Goal: Information Seeking & Learning: Learn about a topic

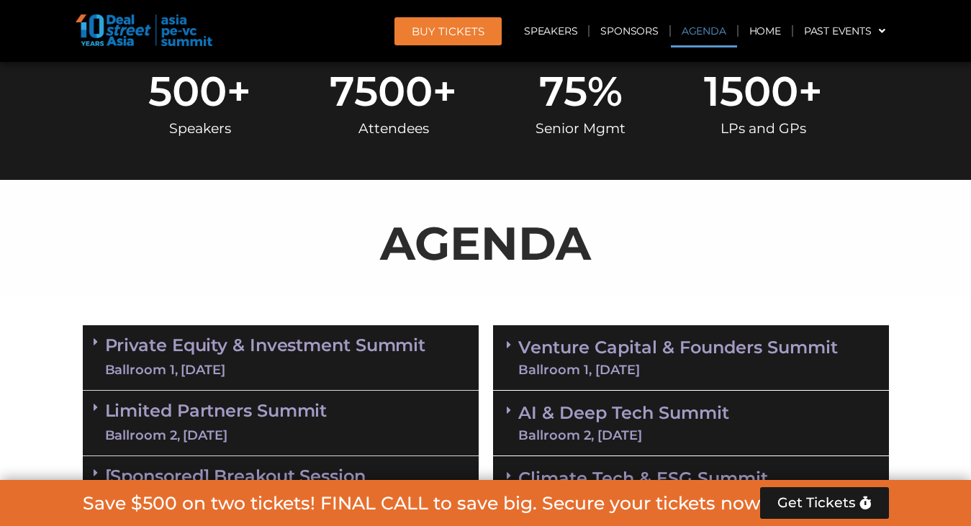
scroll to position [817, 0]
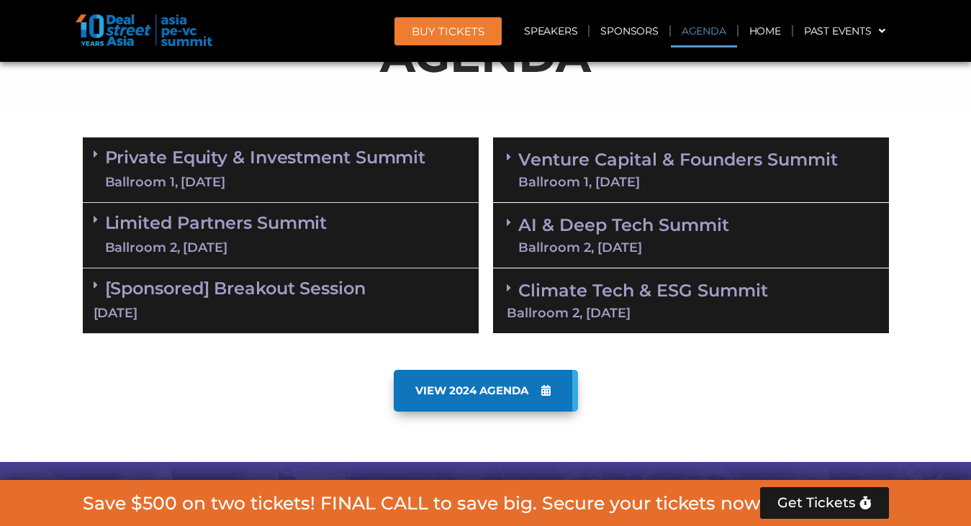
click at [91, 152] on div "Private Equity & Investment Summit Ballroom 1, [DATE]" at bounding box center [281, 171] width 396 height 66
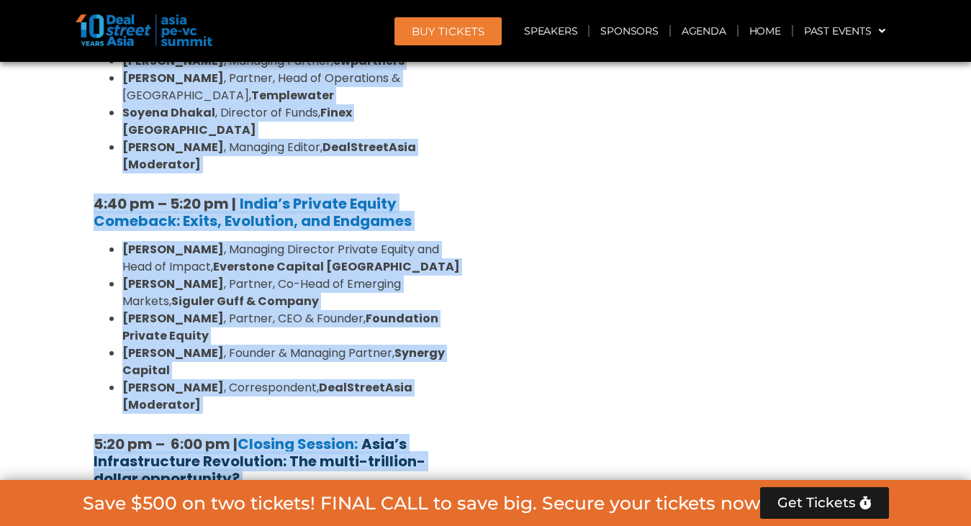
scroll to position [2820, 0]
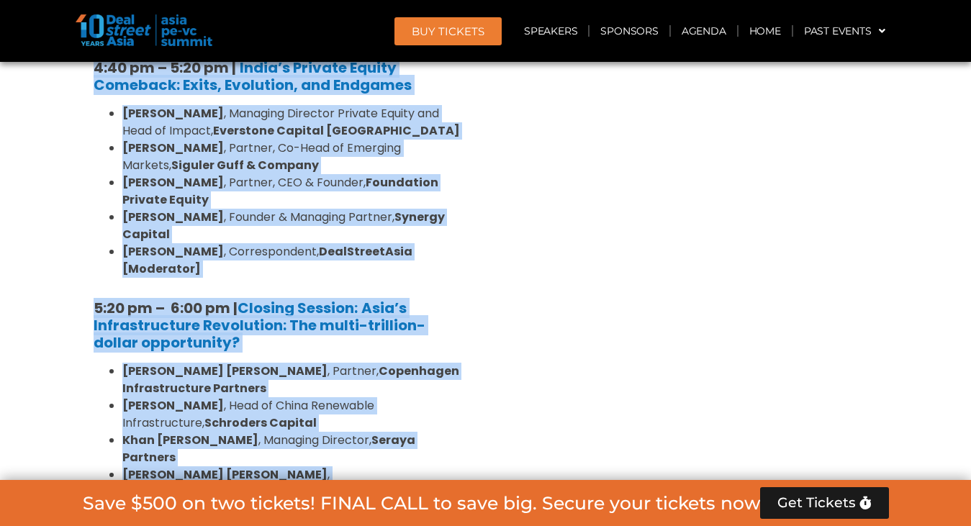
drag, startPoint x: 86, startPoint y: 241, endPoint x: 473, endPoint y: 232, distance: 386.8
copy div "2:27 lo – 6:74 ip | Dolorsitamet & Consectetu Adipis [Elitseddo ei Temp Incidid…"
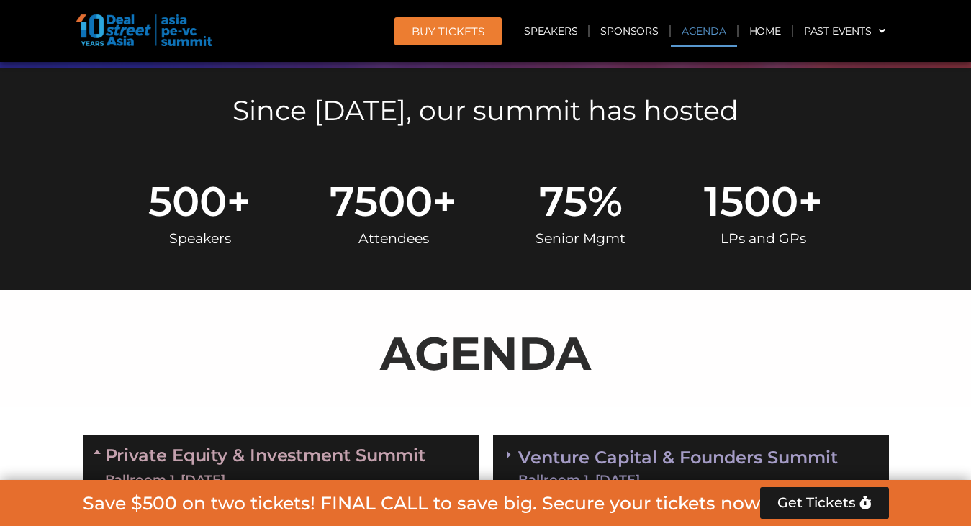
scroll to position [787, 0]
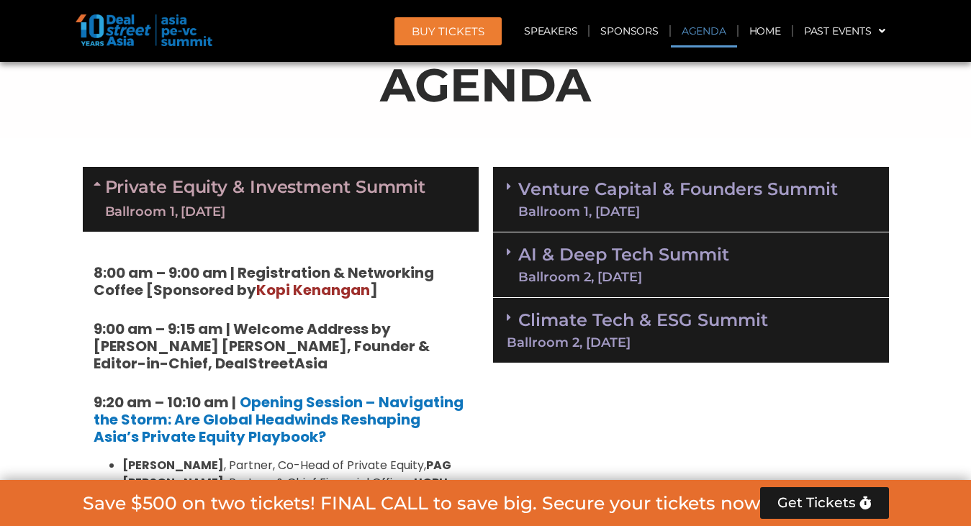
copy link "Private Equity & Investment Summit Ballroom 1, [DATE]"
drag, startPoint x: 209, startPoint y: 186, endPoint x: 659, endPoint y: 70, distance: 464.7
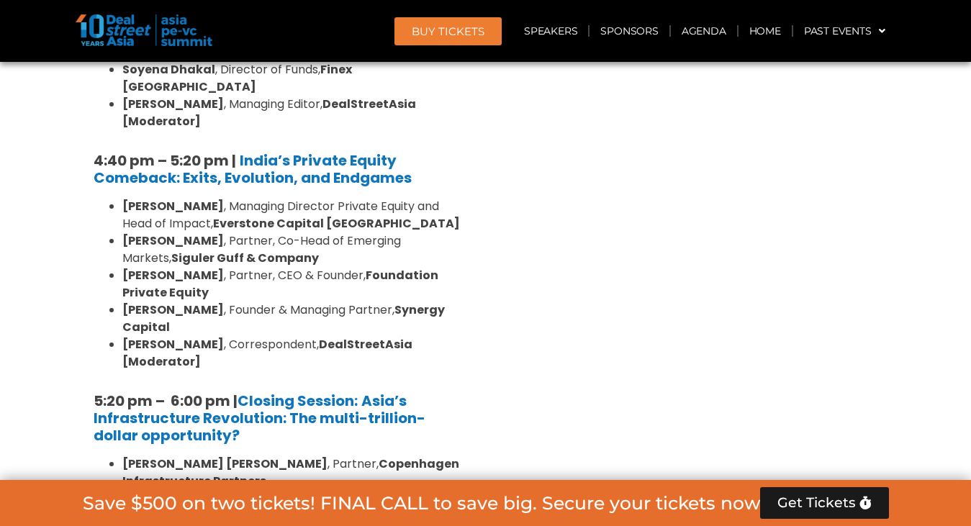
scroll to position [2717, 0]
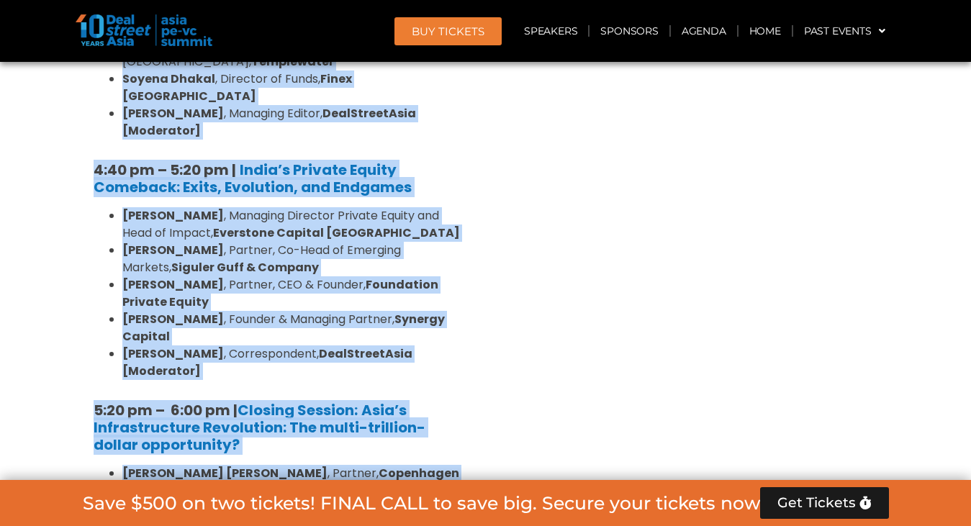
drag, startPoint x: 109, startPoint y: 171, endPoint x: 439, endPoint y: 327, distance: 364.6
copy div "2:27 lo – 6:74 ip | Dolorsitamet & Consectetu Adipis [Elitseddo ei Temp Incidid…"
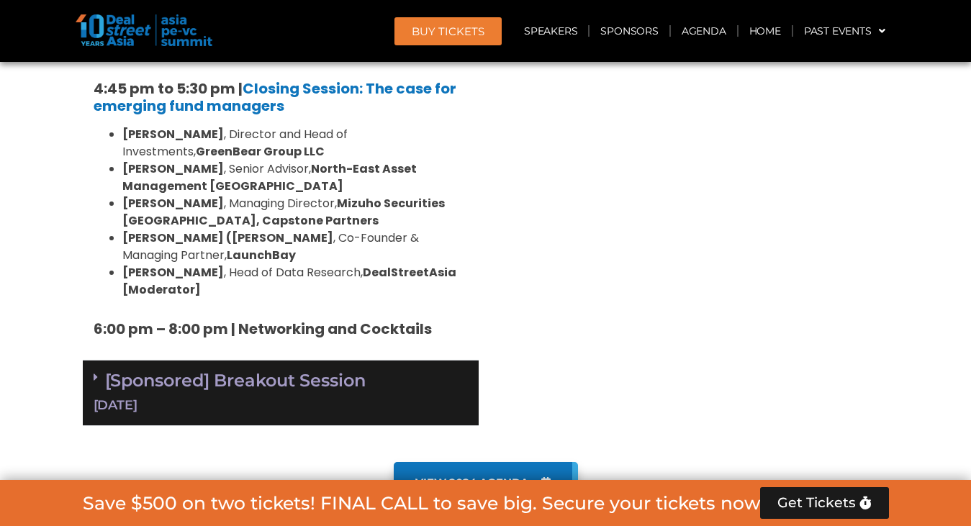
scroll to position [4436, 0]
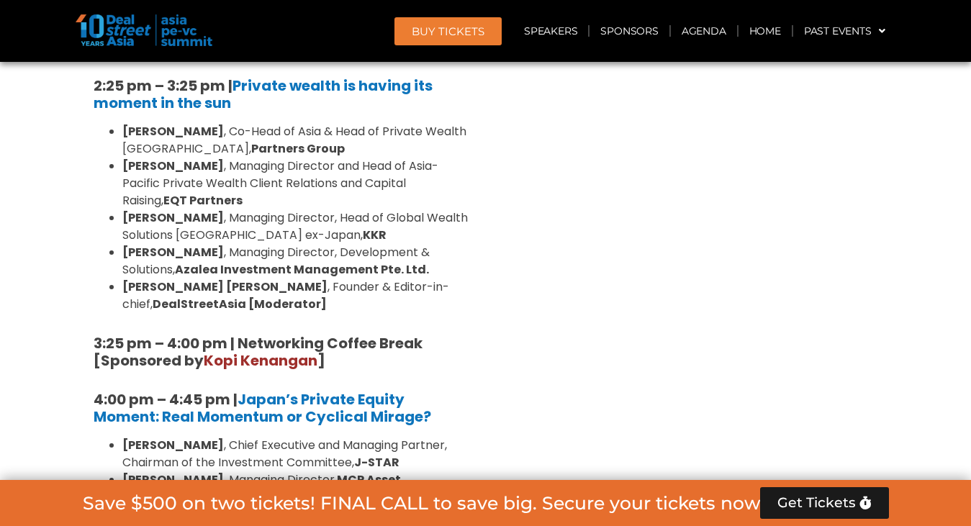
scroll to position [4254, 0]
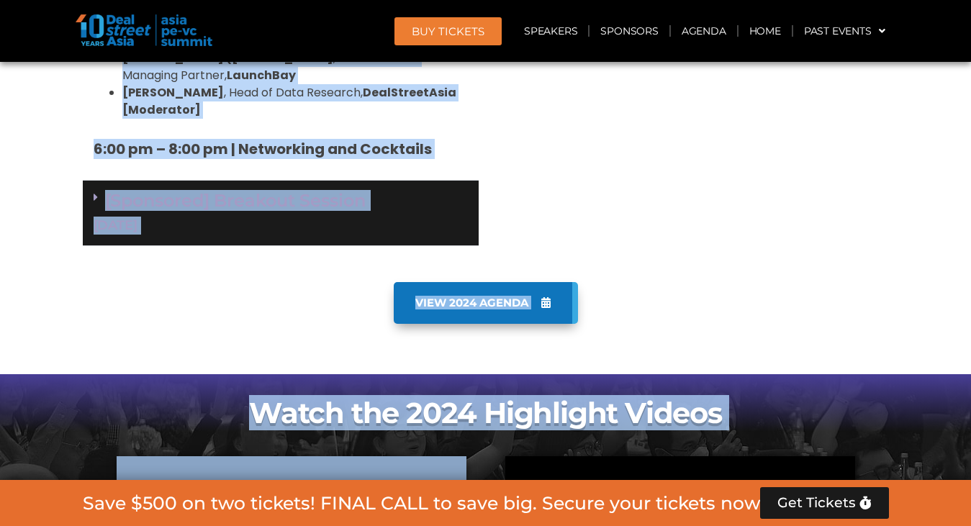
scroll to position [4339, 0]
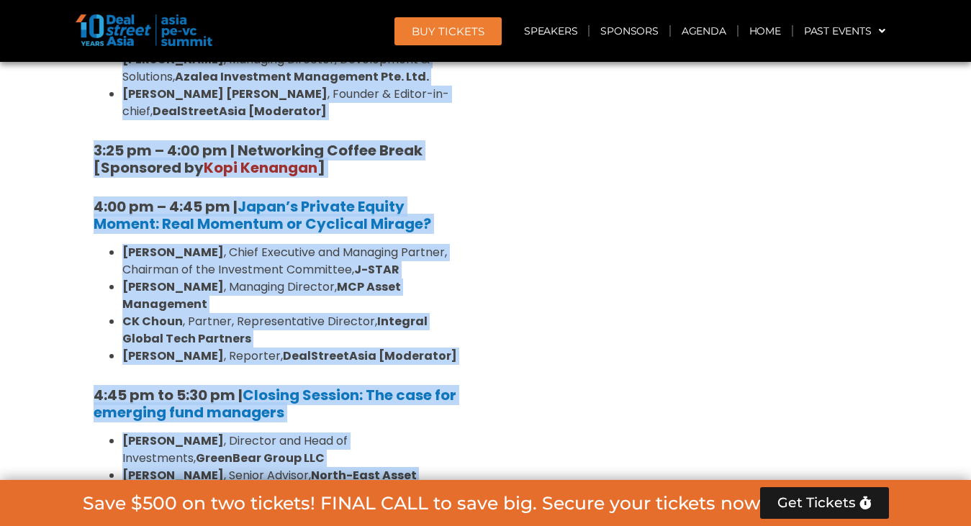
drag, startPoint x: 167, startPoint y: 313, endPoint x: 451, endPoint y: 287, distance: 285.6
copy div "29:43 lo – 47:08 ip | Dolorsi Ametcon ad Elit Seddoe Tempor, Incidid & Utlabo-e…"
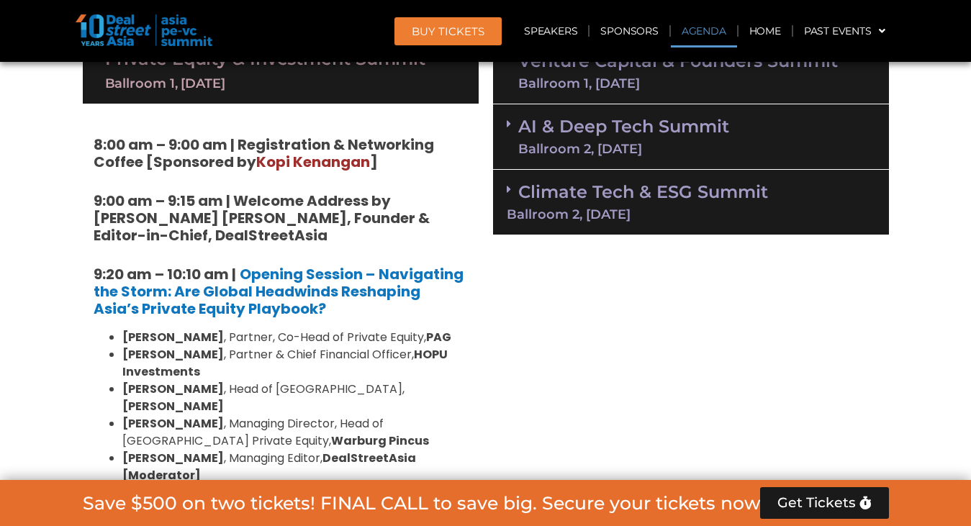
scroll to position [788, 0]
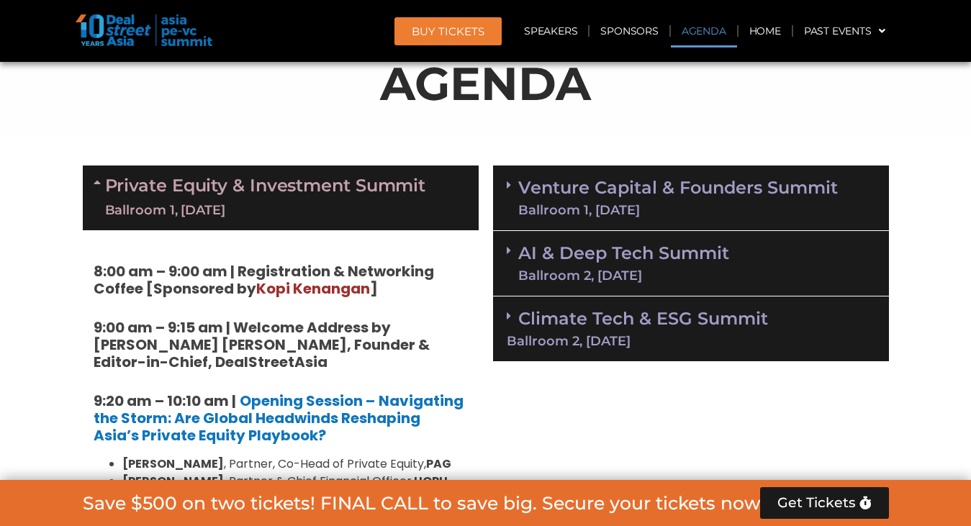
click at [94, 187] on span at bounding box center [100, 197] width 12 height 43
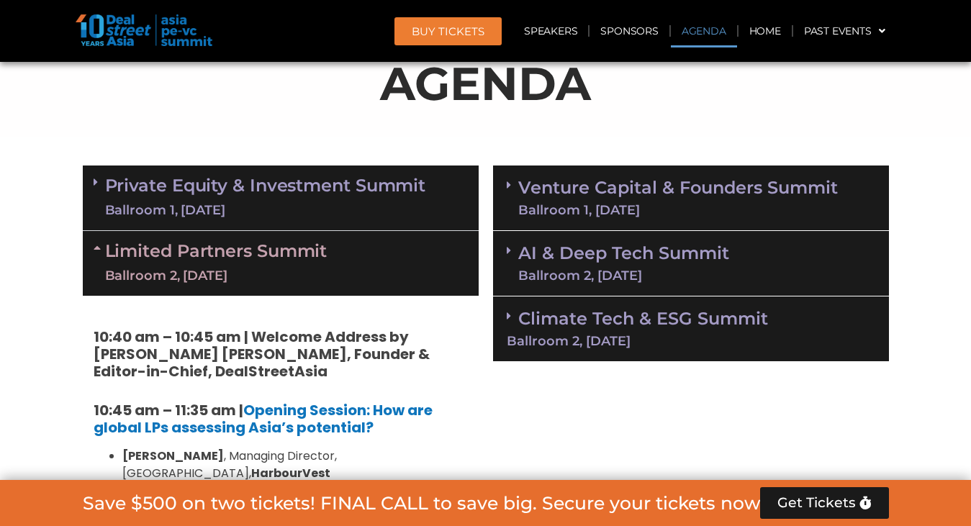
copy link "Limited Partners [GEOGRAPHIC_DATA] 2, [DATE]"
click at [516, 182] on span at bounding box center [513, 185] width 12 height 12
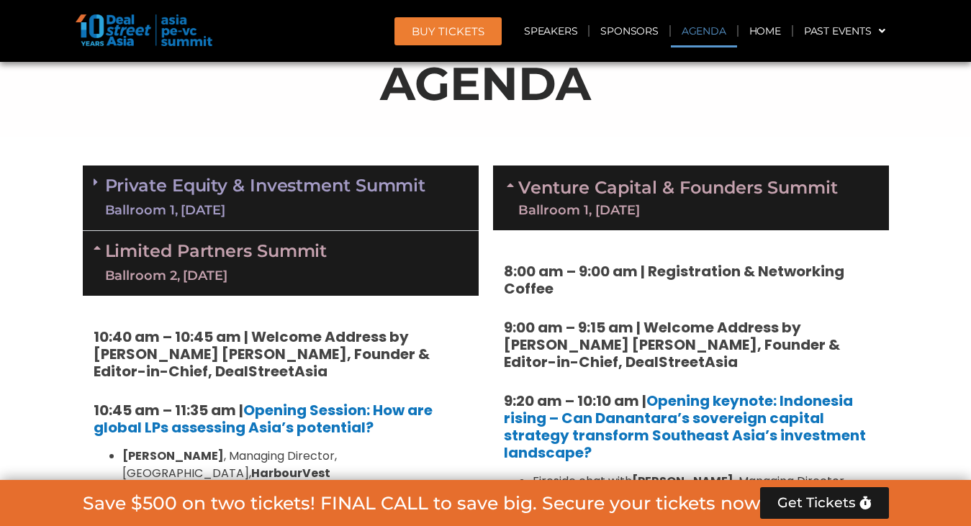
copy link "Venture Capital & Founders​ Summit Ballroom 1, [DATE]"
click at [507, 184] on icon at bounding box center [513, 185] width 12 height 12
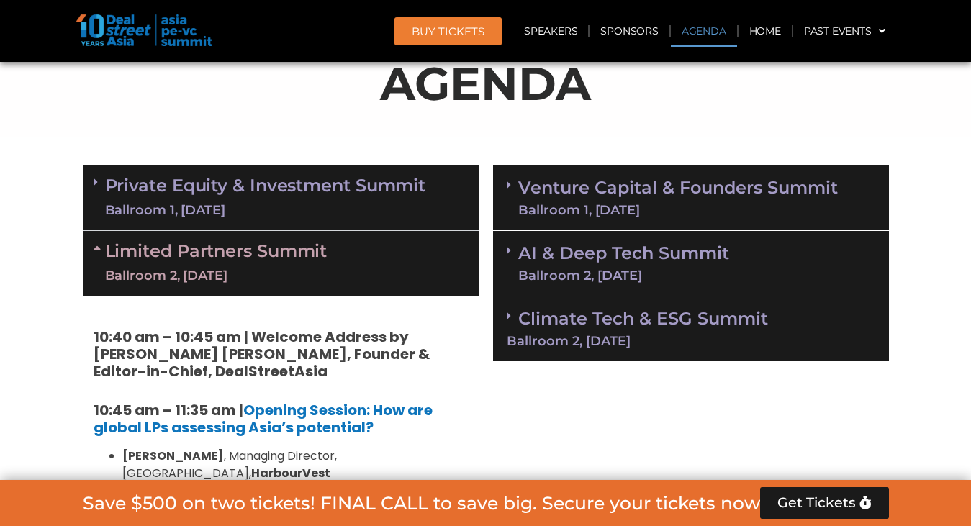
click at [512, 251] on span at bounding box center [513, 251] width 12 height 12
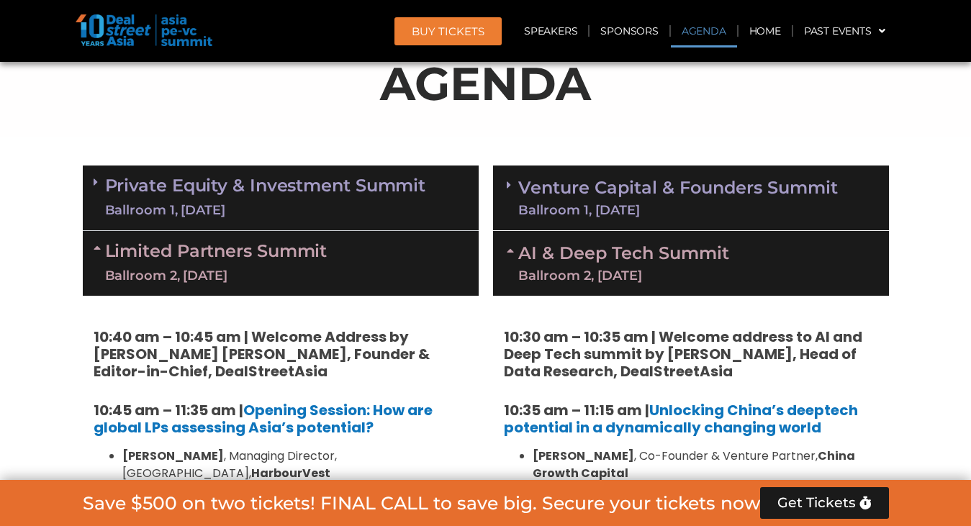
click at [511, 253] on icon at bounding box center [513, 251] width 12 height 12
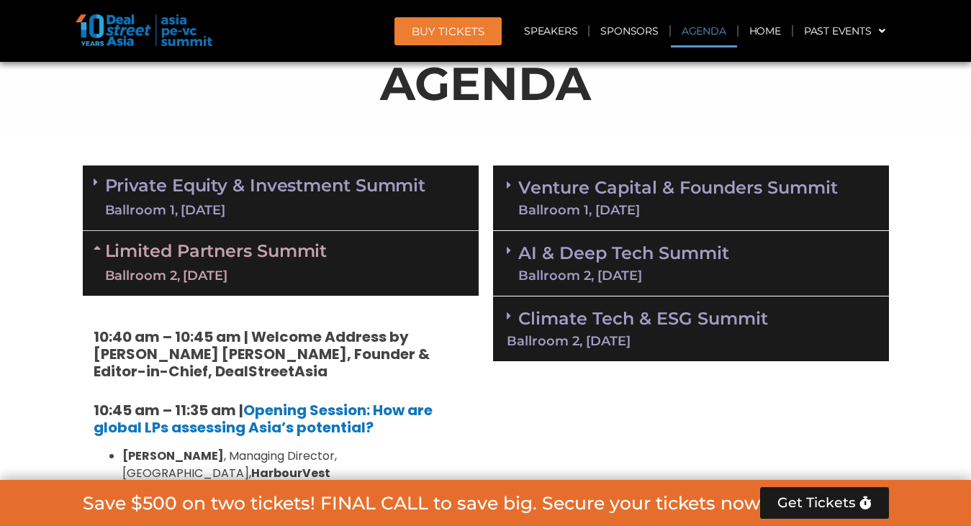
click at [507, 180] on icon at bounding box center [509, 185] width 4 height 12
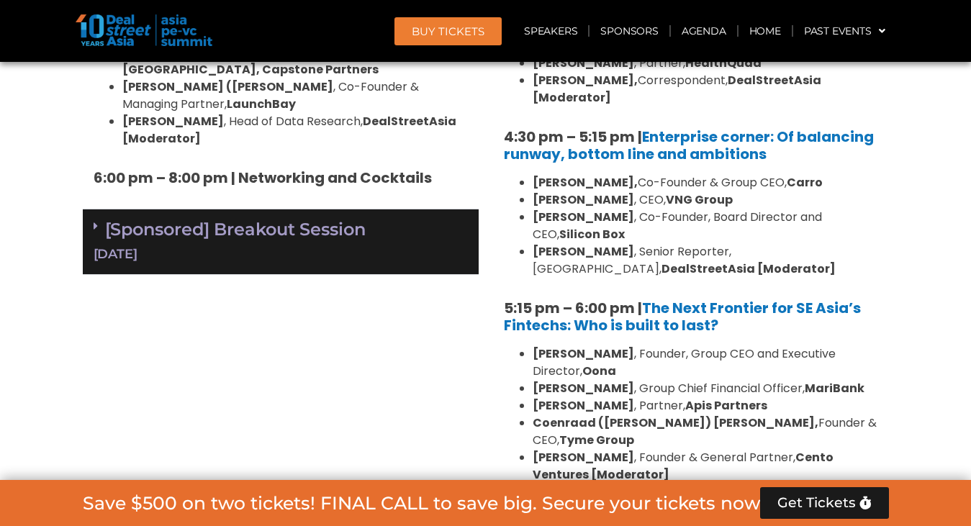
scroll to position [2669, 0]
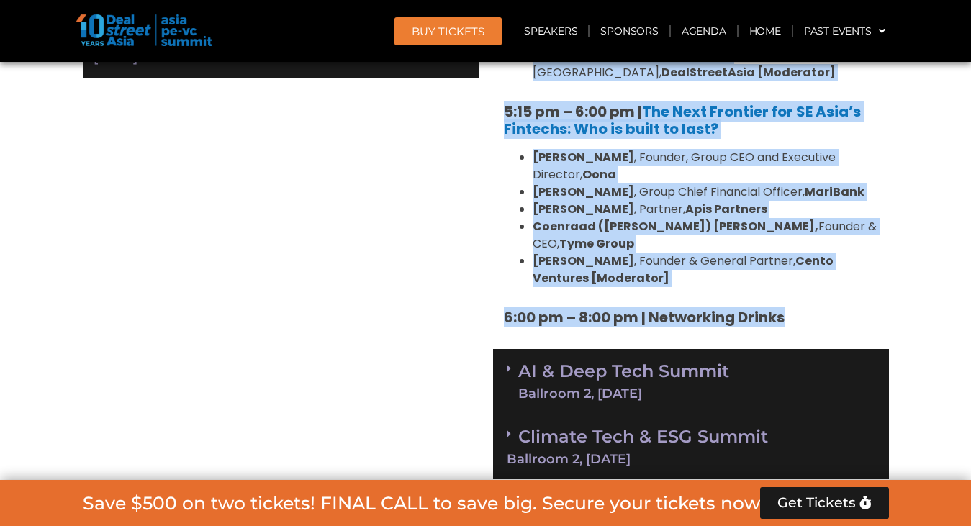
drag, startPoint x: 505, startPoint y: 269, endPoint x: 821, endPoint y: 195, distance: 324.5
copy div "0:26 lo – 0:93 ip | Dolorsitamet & Consectetu Adipis 8:15 el – 9:30 se | Doeius…"
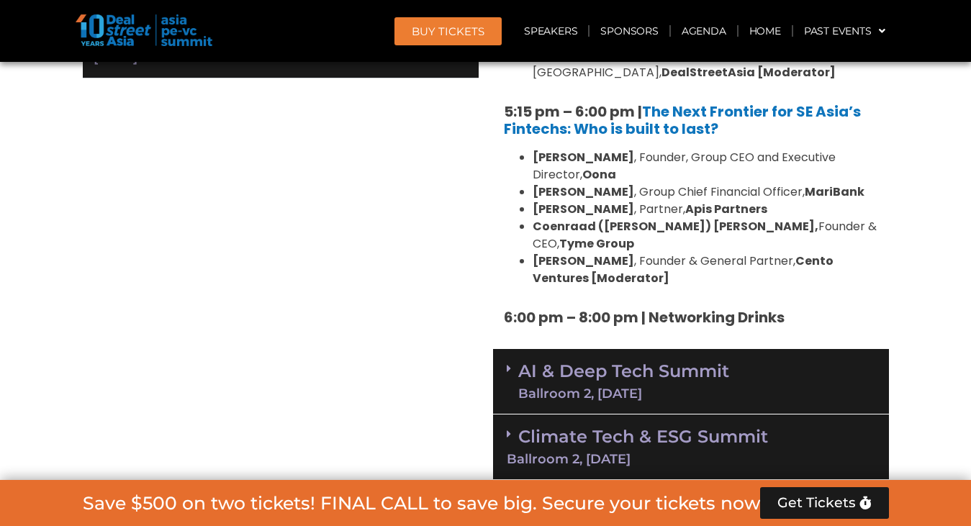
click at [510, 363] on icon at bounding box center [509, 369] width 4 height 12
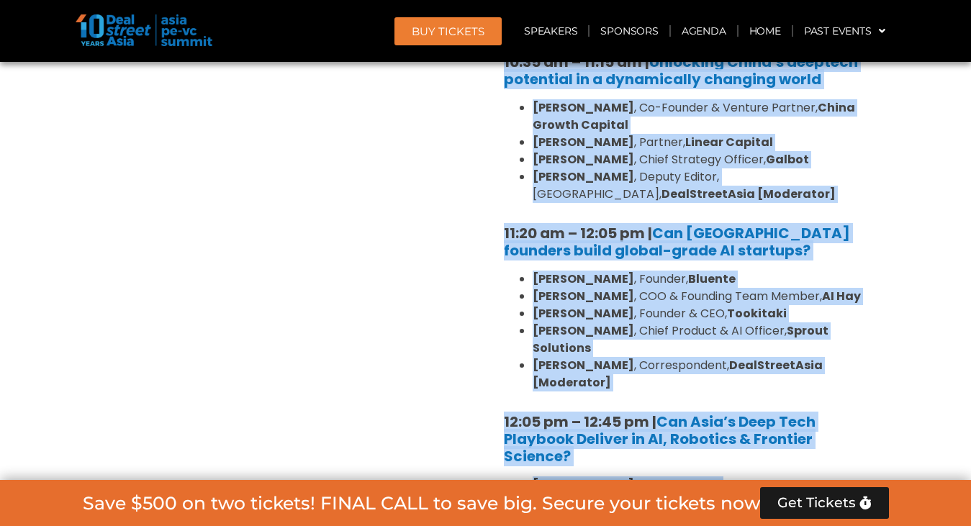
scroll to position [3234, 0]
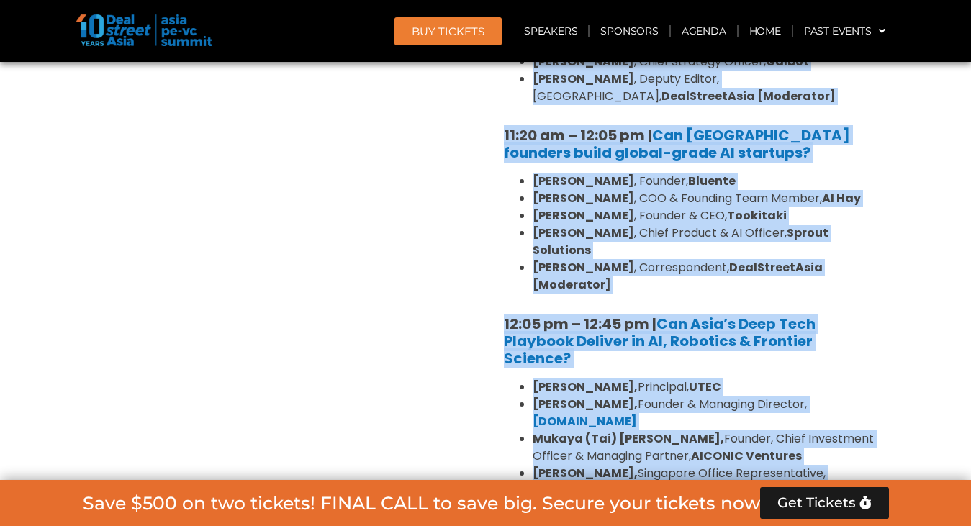
drag, startPoint x: 501, startPoint y: 293, endPoint x: 844, endPoint y: 424, distance: 366.9
click at [844, 424] on div "10:30 am – 10:35 am | Welcome address to AI and Deep Tech summit by [PERSON_NAM…" at bounding box center [691, 215] width 396 height 731
copy div "28:40 lo – 84:87 ip | Dolorsi ametcon ad EL sed Doei Temp incidi ut Labo Etdolo…"
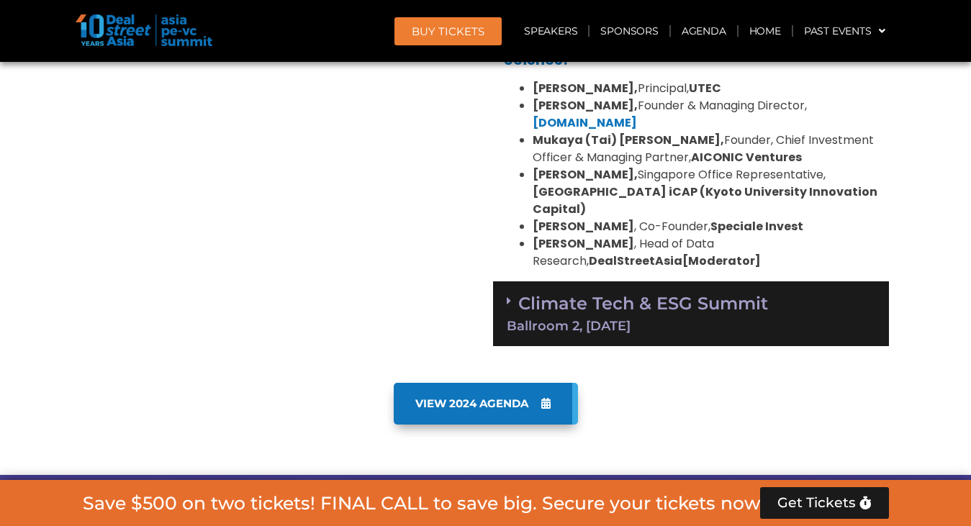
click at [509, 295] on icon at bounding box center [509, 301] width 4 height 12
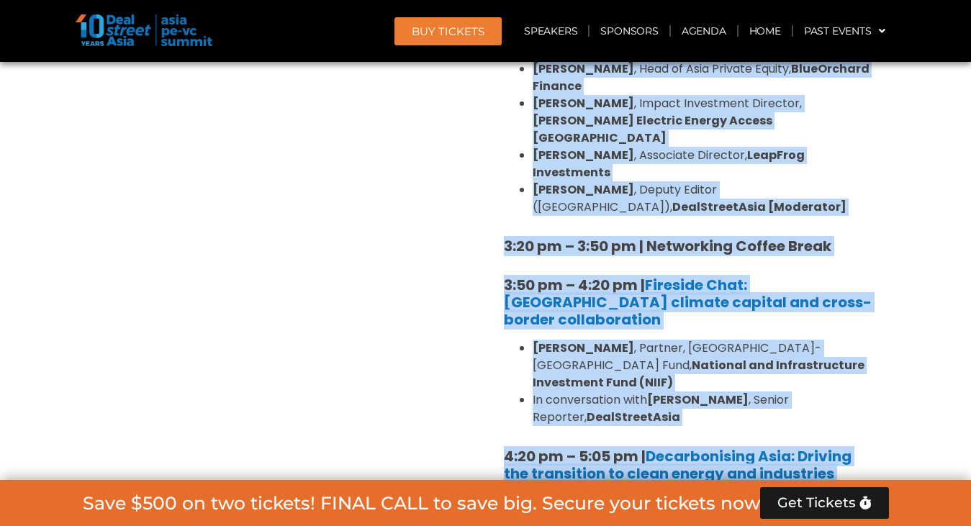
scroll to position [4400, 0]
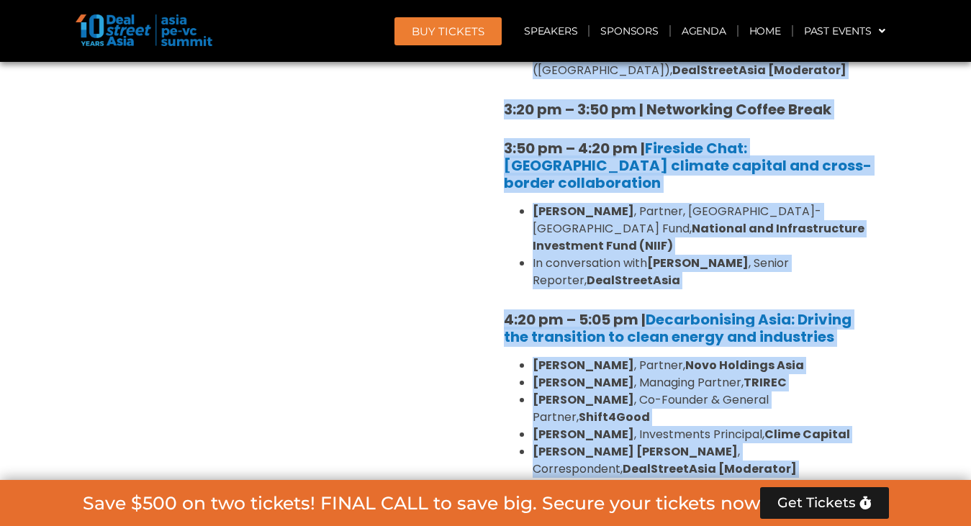
drag, startPoint x: 495, startPoint y: 247, endPoint x: 858, endPoint y: 403, distance: 395.1
copy div "2:78 lo – 6:83 ip | Dolorsi ametcon ad Elitsed Doei tem INC Utlabo etdol ma Ali…"
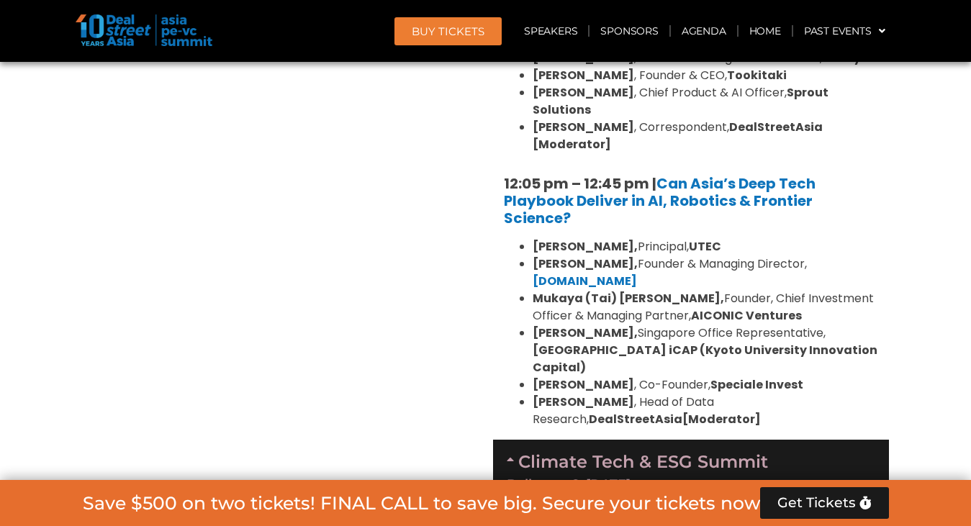
scroll to position [3245, 0]
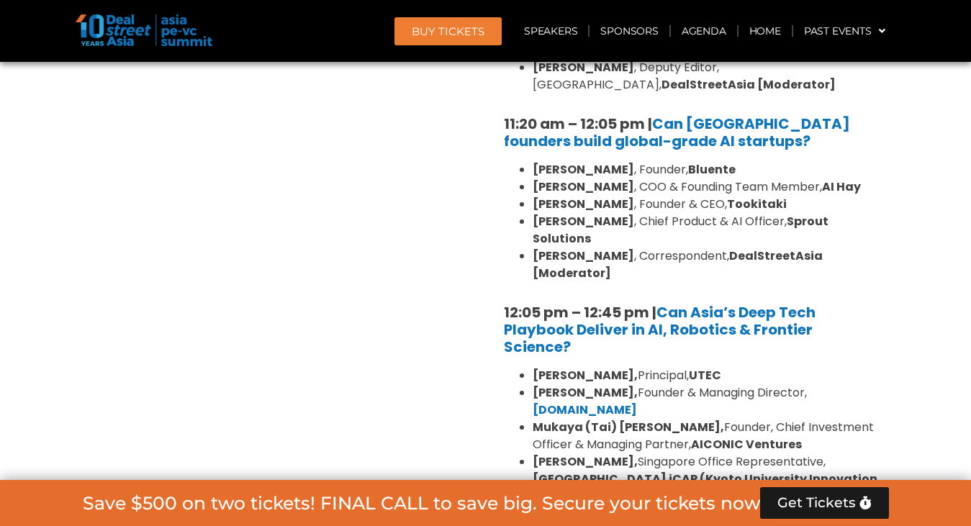
copy link "Climate Tech & ESG Summit Ballroom 2, [DATE]"
drag, startPoint x: 689, startPoint y: 449, endPoint x: 844, endPoint y: 0, distance: 474.6
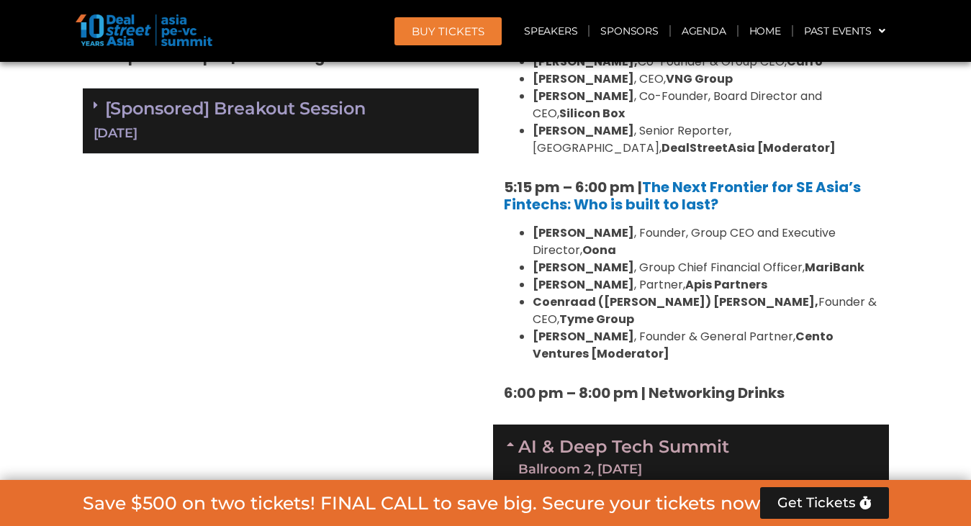
scroll to position [2722, 0]
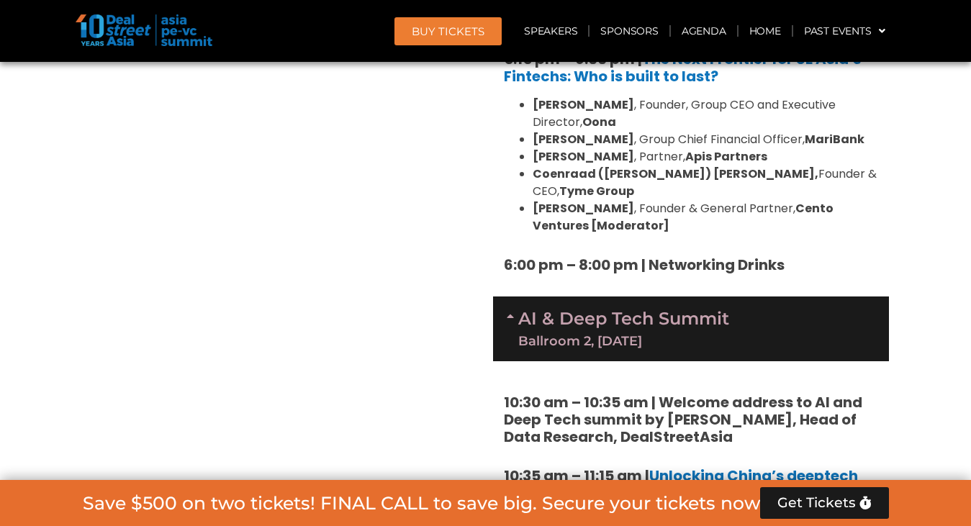
drag, startPoint x: 579, startPoint y: 197, endPoint x: 837, endPoint y: 1, distance: 323.9
